Goal: Complete application form

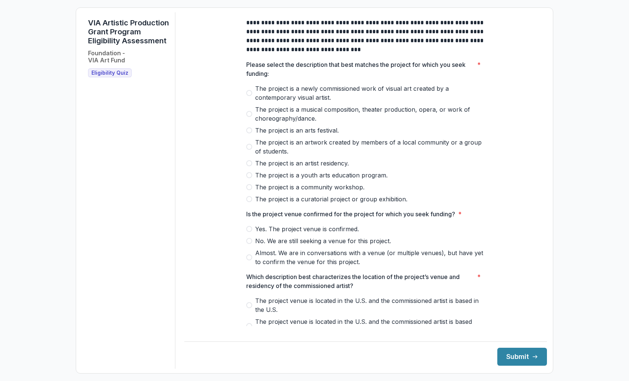
click at [251, 203] on label "The project is a curatorial project or group exhibition." at bounding box center [365, 198] width 239 height 9
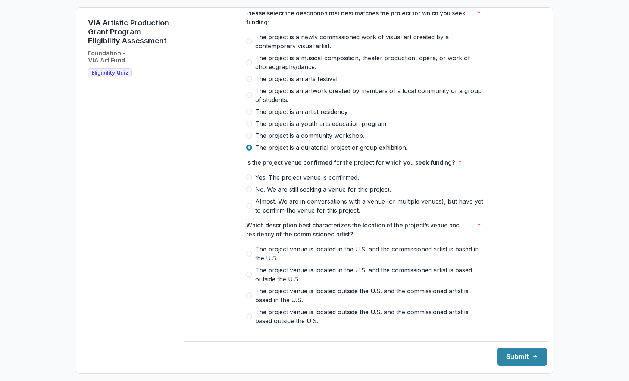
scroll to position [54, 0]
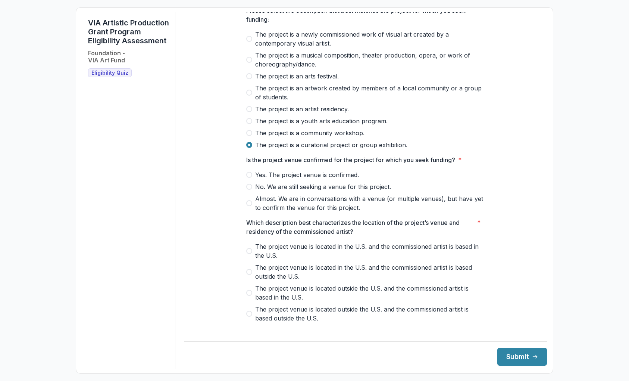
click at [250, 178] on span at bounding box center [249, 175] width 6 height 6
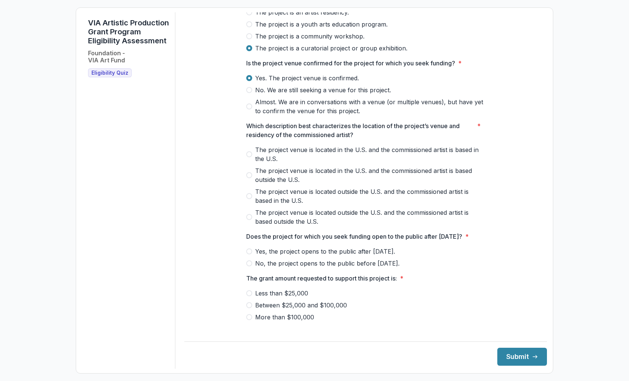
scroll to position [152, 0]
click at [250, 156] on span at bounding box center [249, 153] width 6 height 6
click at [250, 253] on span at bounding box center [249, 250] width 6 height 6
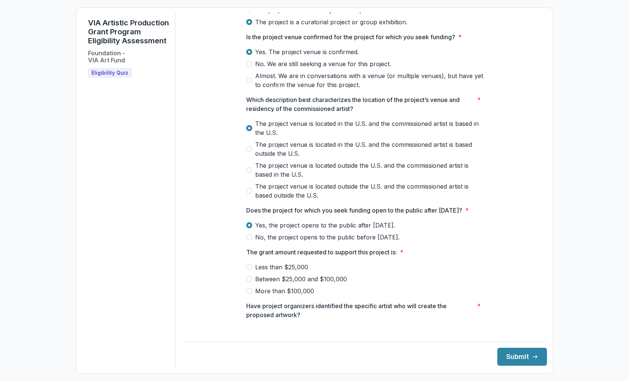
scroll to position [182, 0]
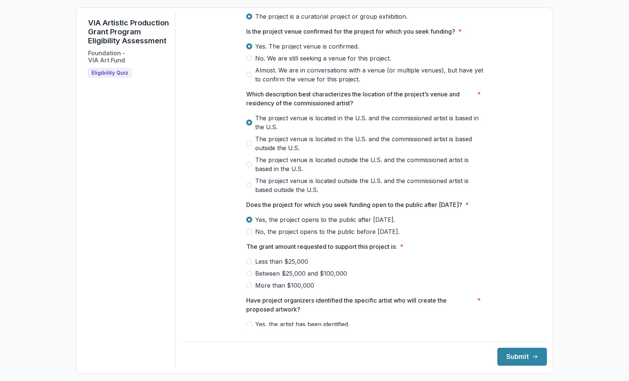
click at [249, 264] on span at bounding box center [249, 261] width 6 height 6
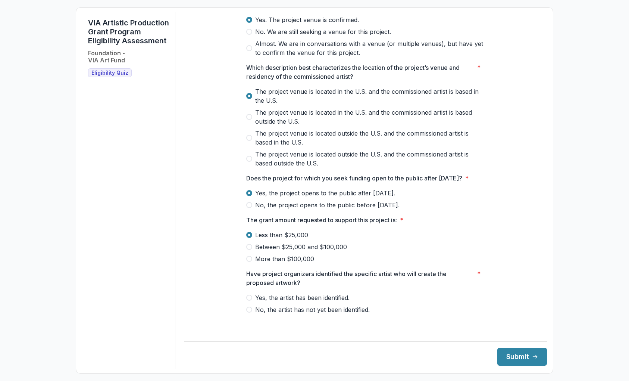
click at [250, 300] on span at bounding box center [249, 297] width 6 height 6
click at [249, 250] on span at bounding box center [249, 247] width 6 height 6
click at [515, 352] on button "Submit" at bounding box center [522, 356] width 50 height 18
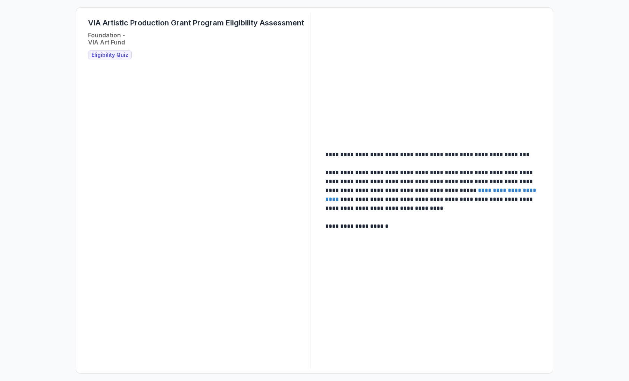
click at [486, 192] on link "**********" at bounding box center [431, 194] width 212 height 15
